Goal: Complete application form

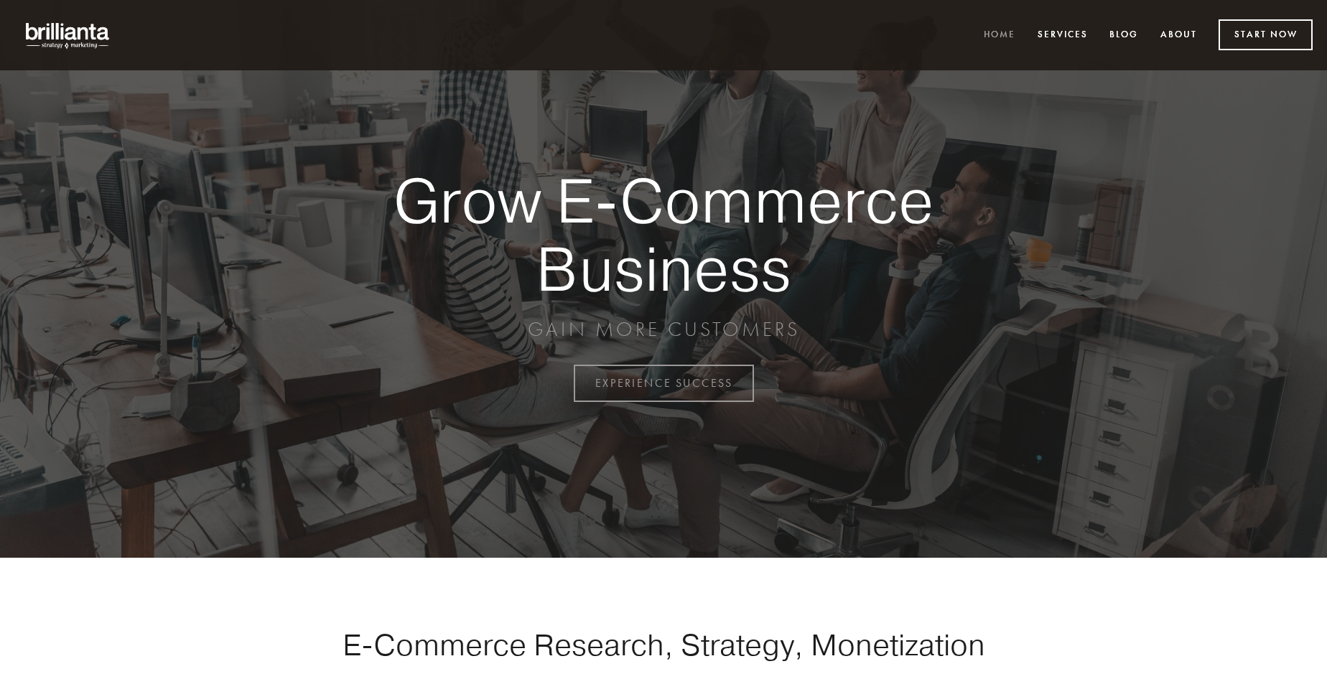
scroll to position [3764, 0]
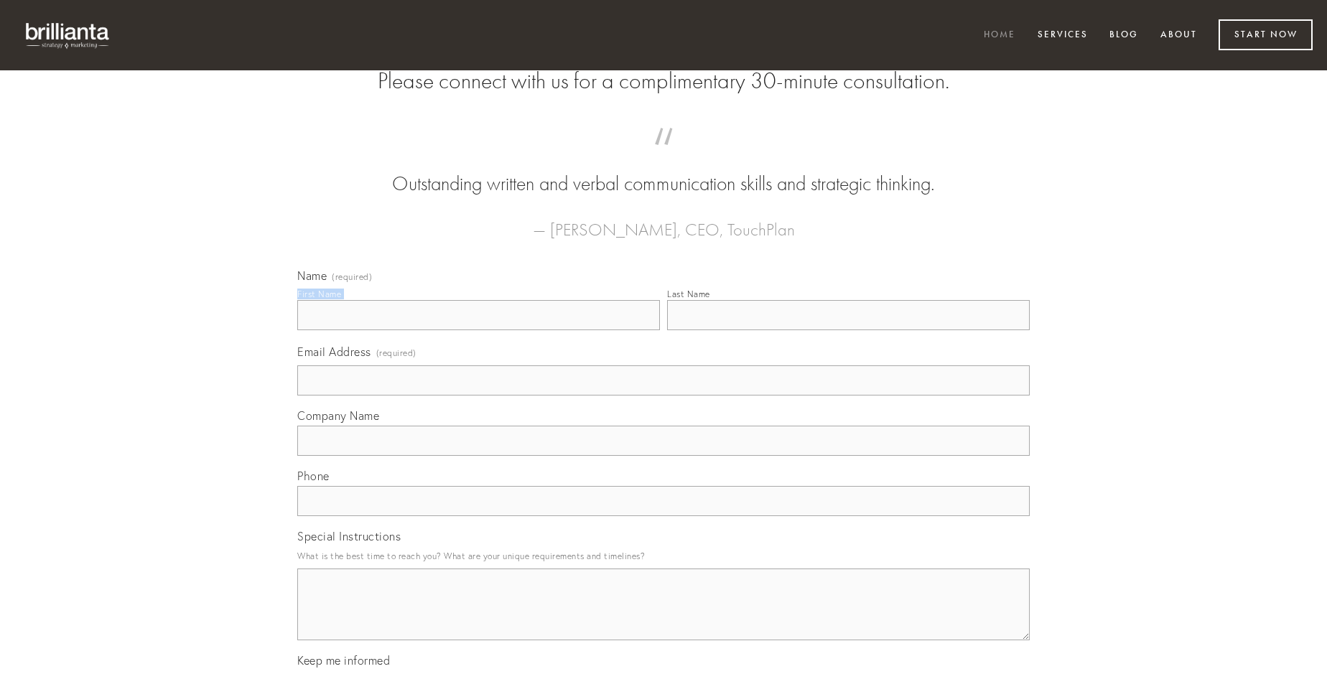
type input "[PERSON_NAME]"
click at [848, 330] on input "Last Name" at bounding box center [848, 315] width 363 height 30
type input "[PERSON_NAME]"
click at [663, 396] on input "Email Address (required)" at bounding box center [663, 380] width 732 height 30
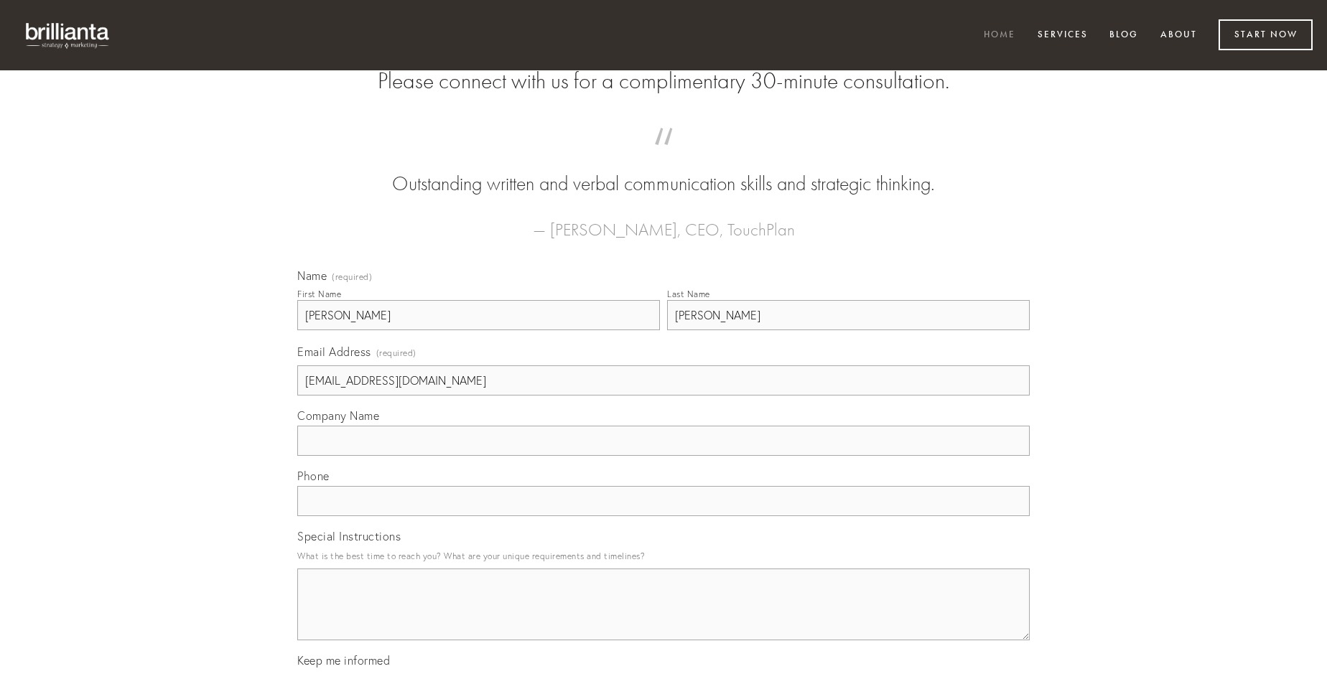
type input "[EMAIL_ADDRESS][DOMAIN_NAME]"
click at [663, 456] on input "Company Name" at bounding box center [663, 441] width 732 height 30
type input "acceptus"
click at [663, 516] on input "text" at bounding box center [663, 501] width 732 height 30
click at [663, 617] on textarea "Special Instructions" at bounding box center [663, 605] width 732 height 72
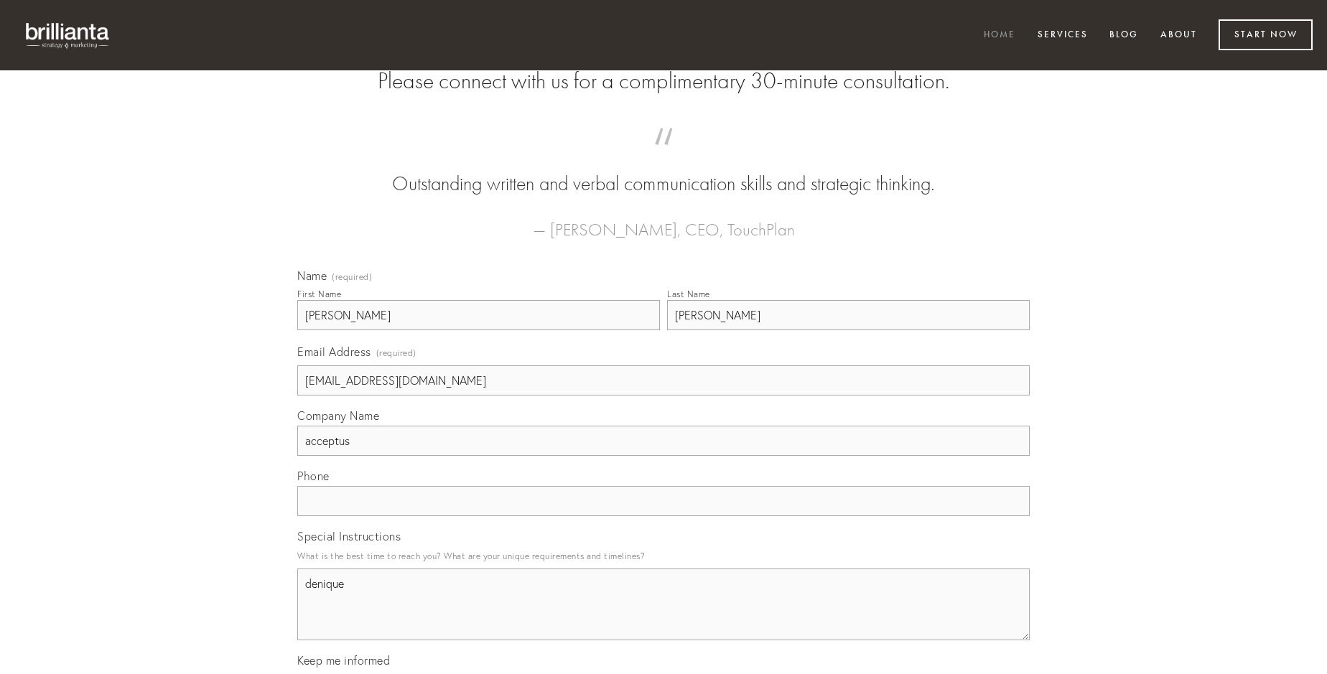
type textarea "denique"
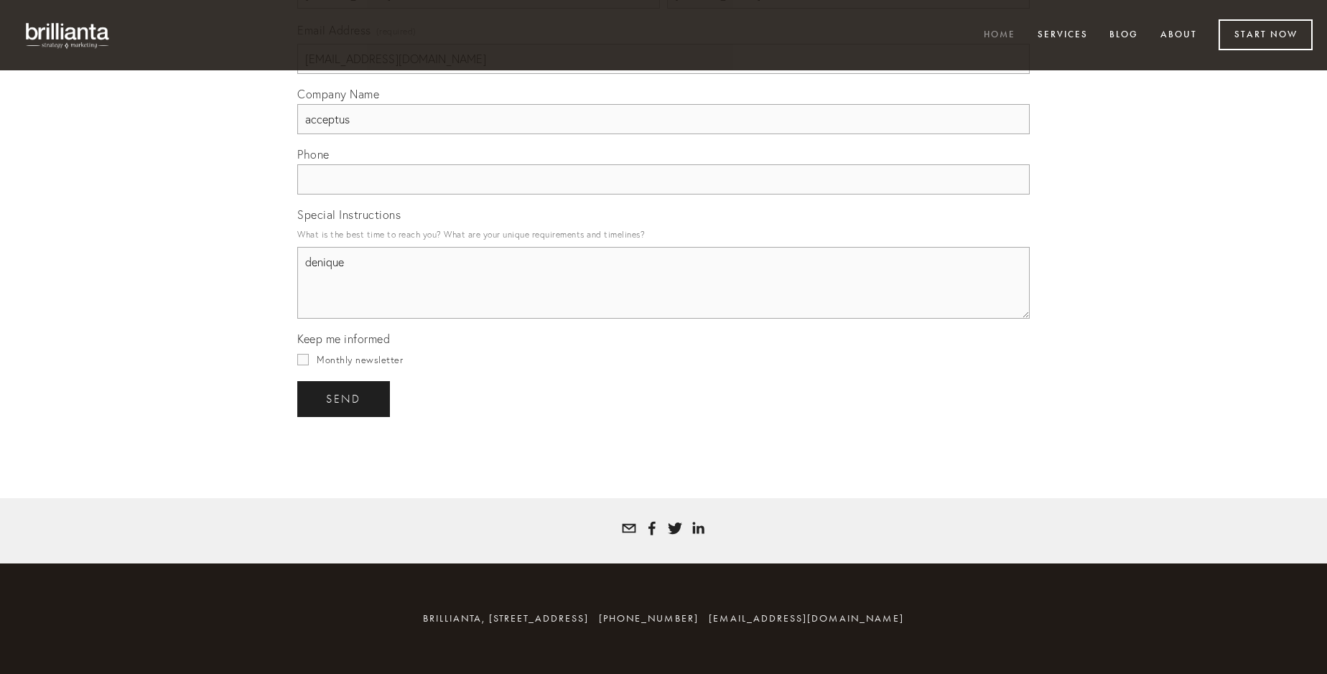
click at [345, 398] on span "send" at bounding box center [343, 399] width 35 height 13
